Goal: Task Accomplishment & Management: Manage account settings

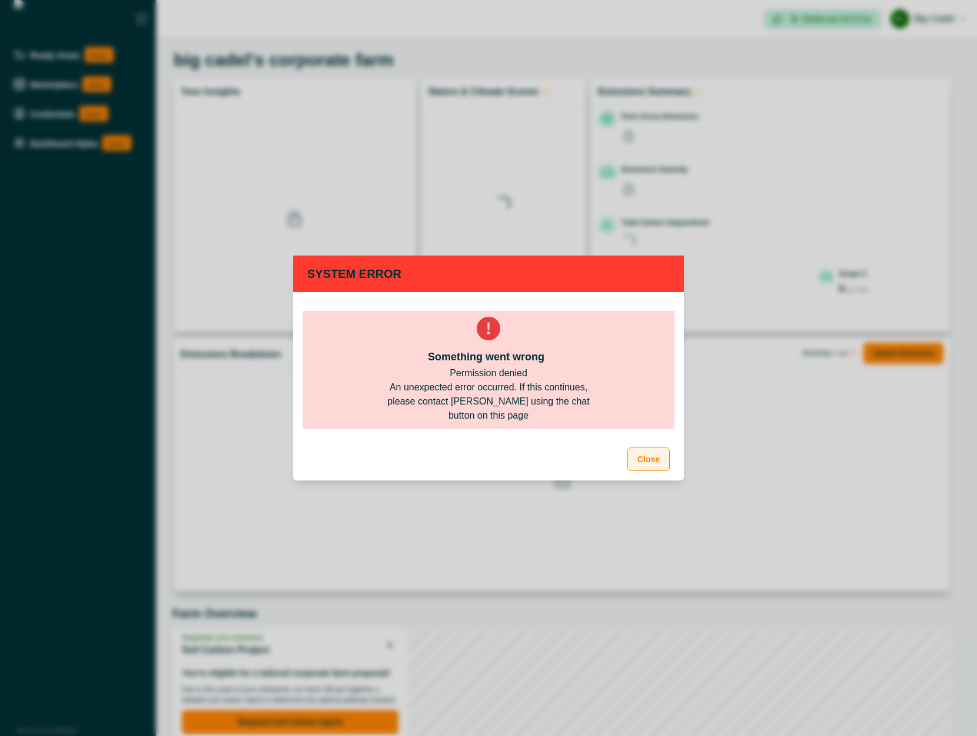
click at [658, 466] on button "Close" at bounding box center [649, 459] width 42 height 24
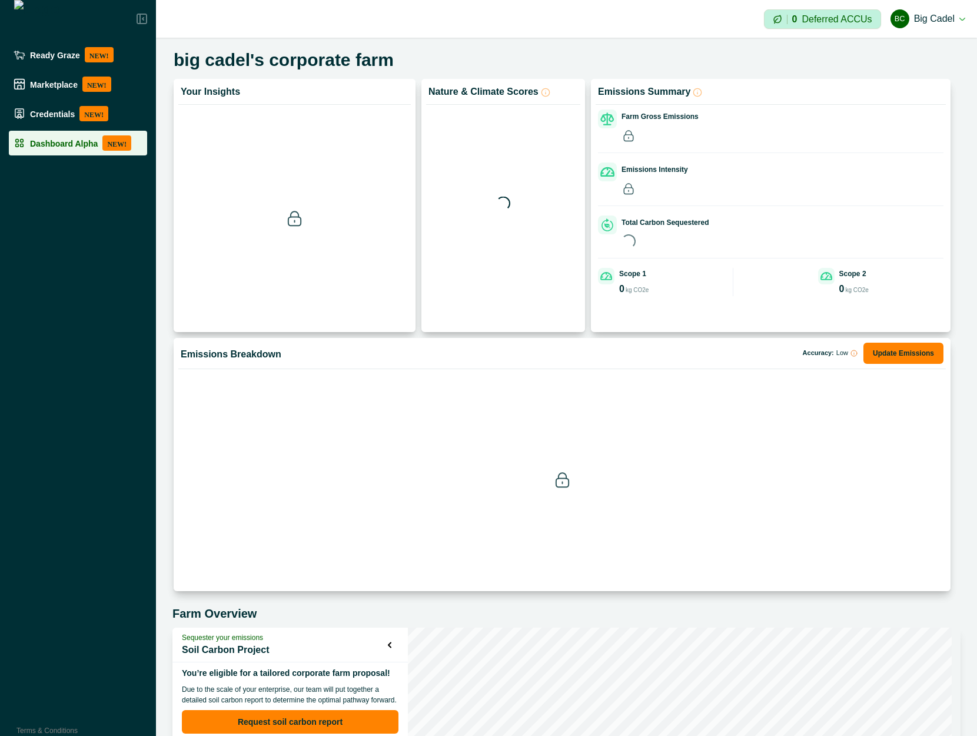
click at [111, 143] on p "NEW!" at bounding box center [116, 142] width 29 height 15
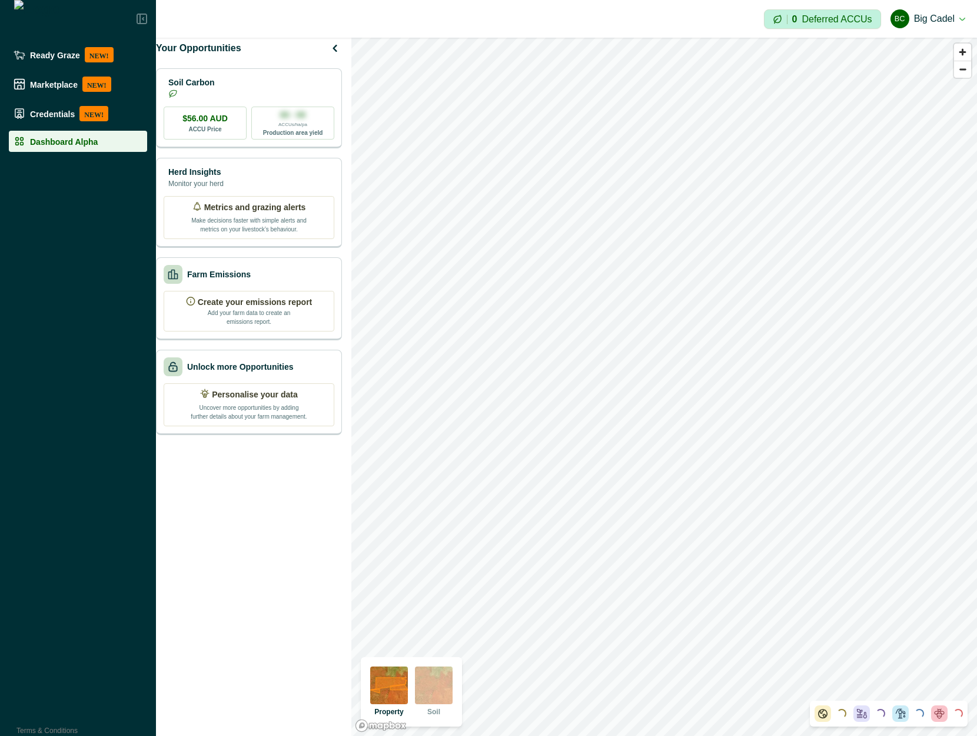
click at [436, 691] on img at bounding box center [434, 685] width 38 height 38
click at [927, 18] on button "BC Big Cadel" at bounding box center [928, 19] width 75 height 28
click at [939, 28] on button "BC Big Cadel" at bounding box center [928, 19] width 75 height 28
click at [934, 26] on button "BC Big Cadel" at bounding box center [928, 19] width 75 height 28
click at [908, 49] on button "Sign out" at bounding box center [899, 52] width 131 height 19
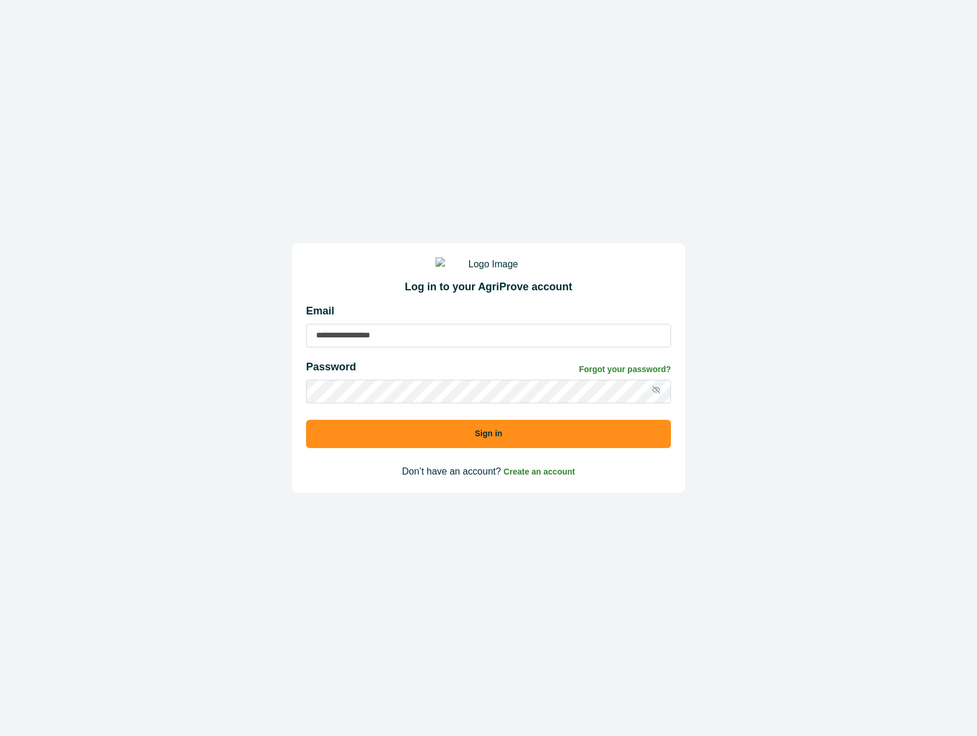
click at [394, 347] on input at bounding box center [488, 336] width 365 height 24
type input "**********"
click at [306, 420] on button "Sign in" at bounding box center [488, 434] width 365 height 28
